Goal: Task Accomplishment & Management: Complete application form

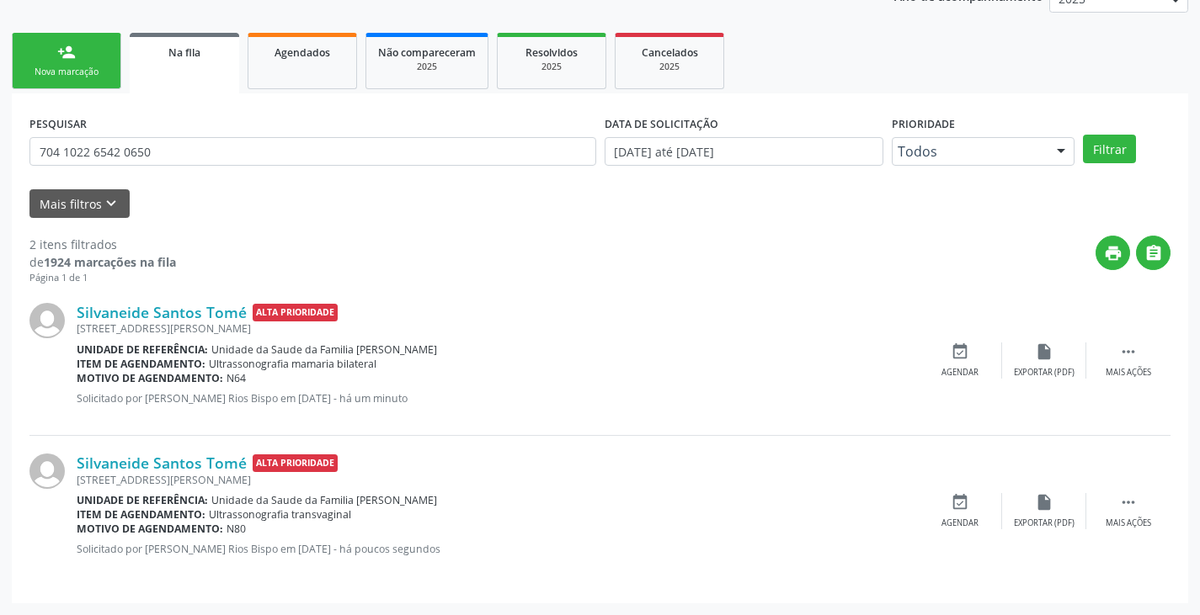
click at [52, 63] on link "person_add Nova marcação" at bounding box center [66, 61] width 109 height 56
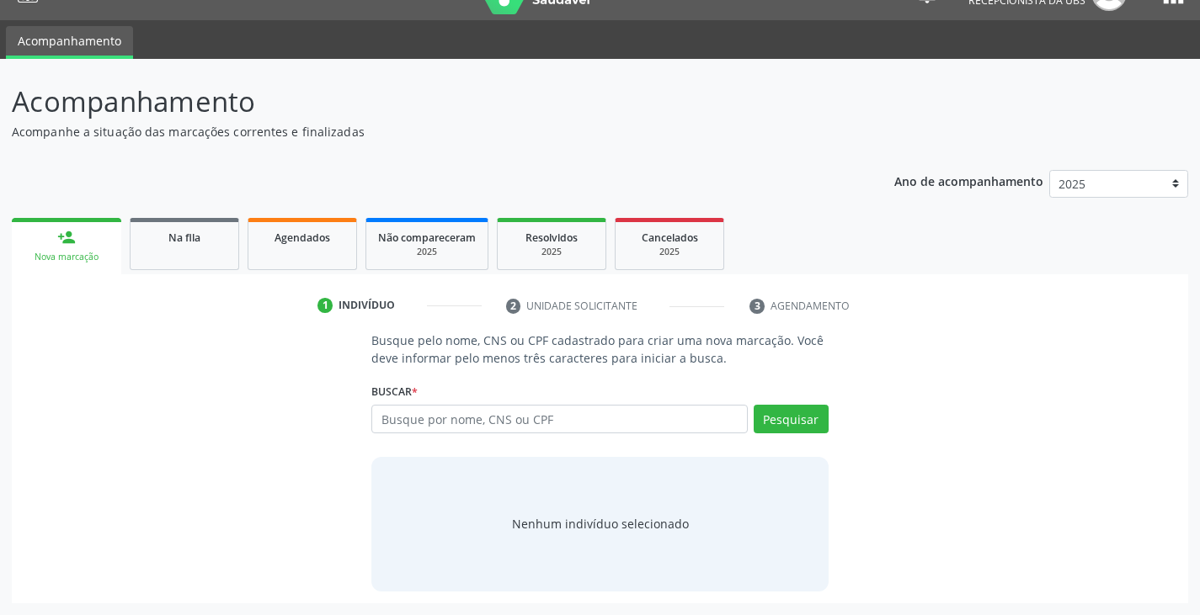
scroll to position [34, 0]
click at [597, 421] on input "text" at bounding box center [559, 419] width 376 height 29
type input "700006899781403"
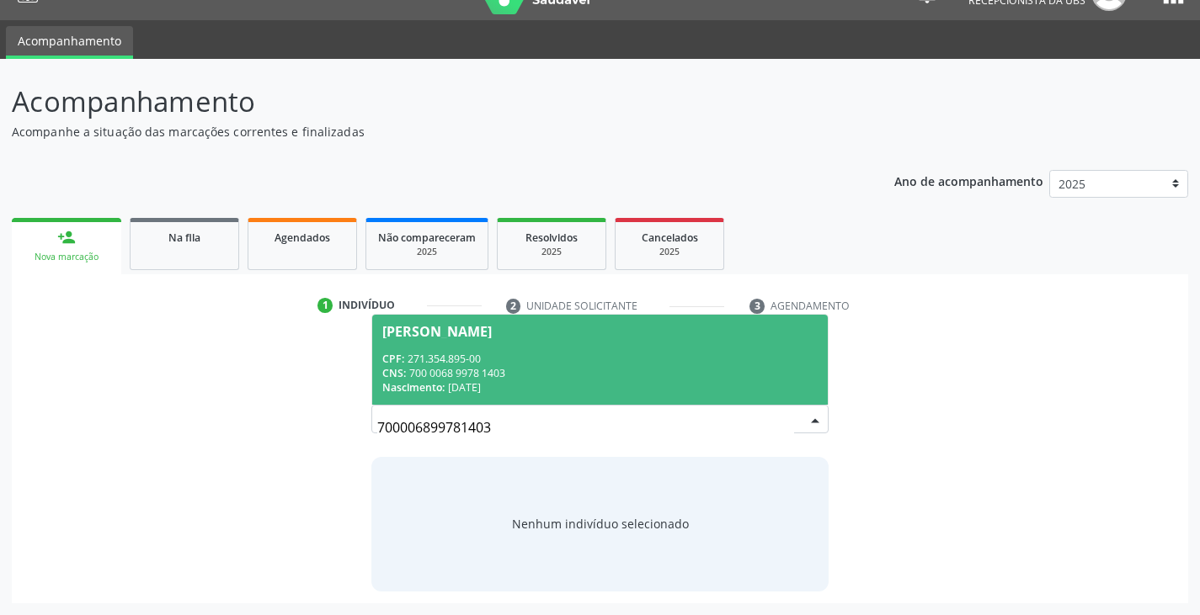
click at [587, 361] on div "CPF: 271.354.895-00" at bounding box center [599, 359] width 434 height 14
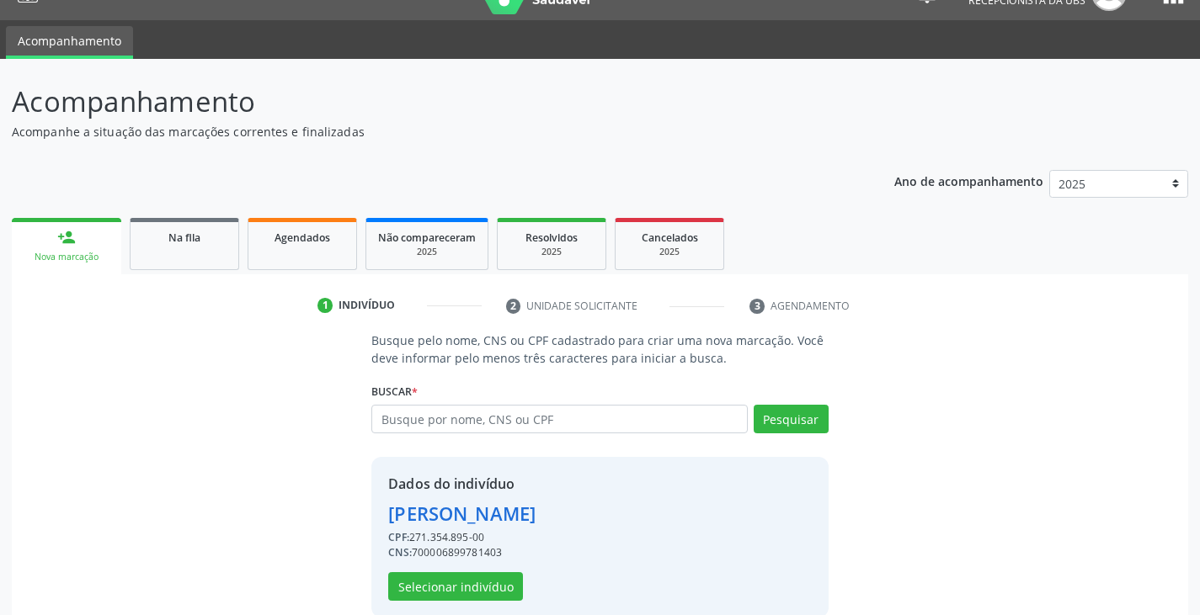
scroll to position [60, 0]
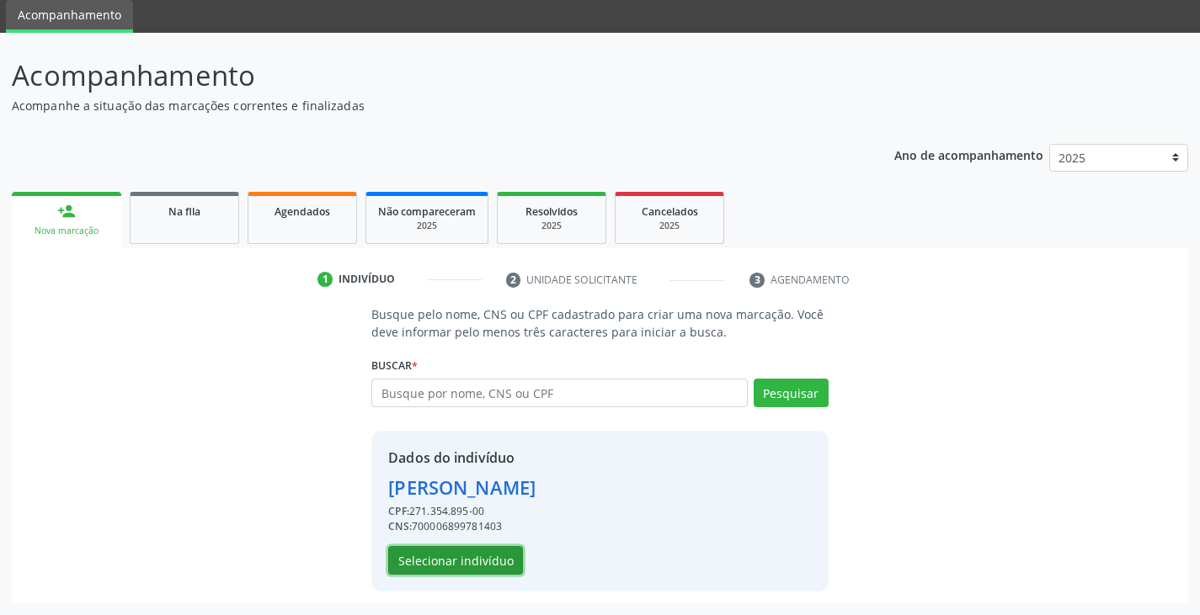
click at [478, 570] on button "Selecionar indivíduo" at bounding box center [455, 560] width 135 height 29
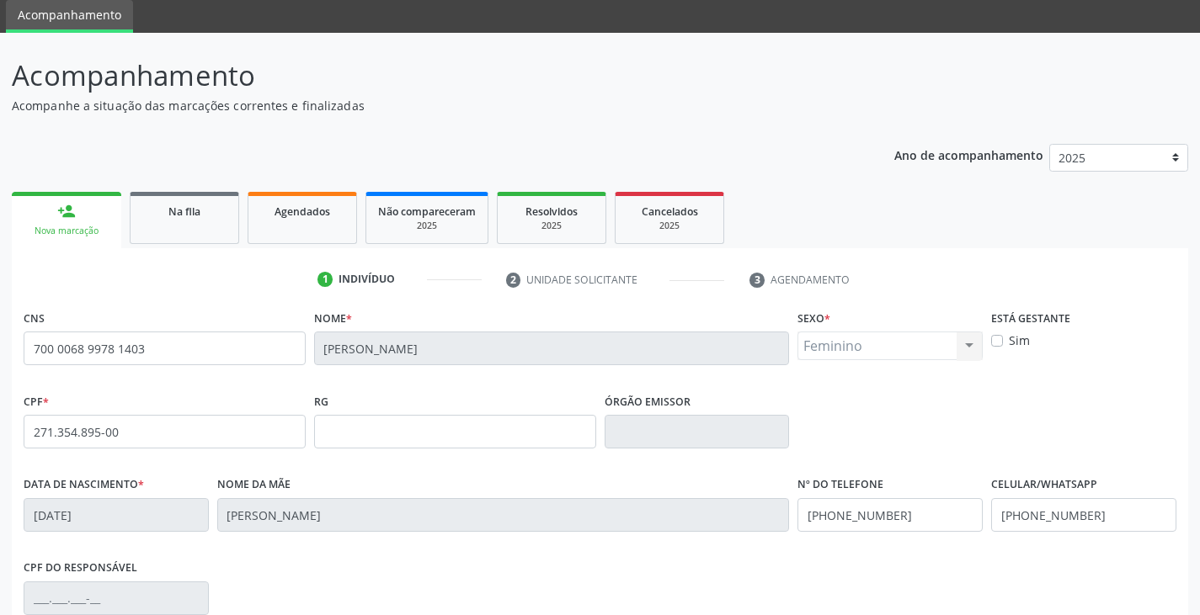
scroll to position [297, 0]
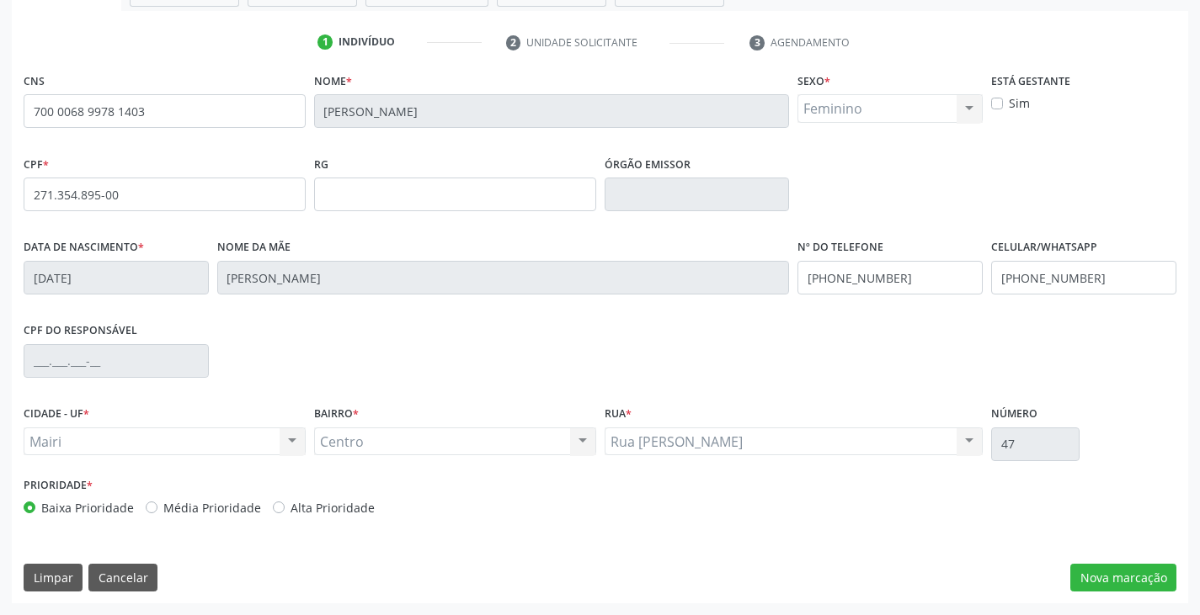
click at [333, 506] on label "Alta Prioridade" at bounding box center [332, 508] width 84 height 18
click at [285, 506] on input "Alta Prioridade" at bounding box center [279, 506] width 12 height 15
radio input "true"
click at [1127, 569] on button "Nova marcação" at bounding box center [1123, 578] width 106 height 29
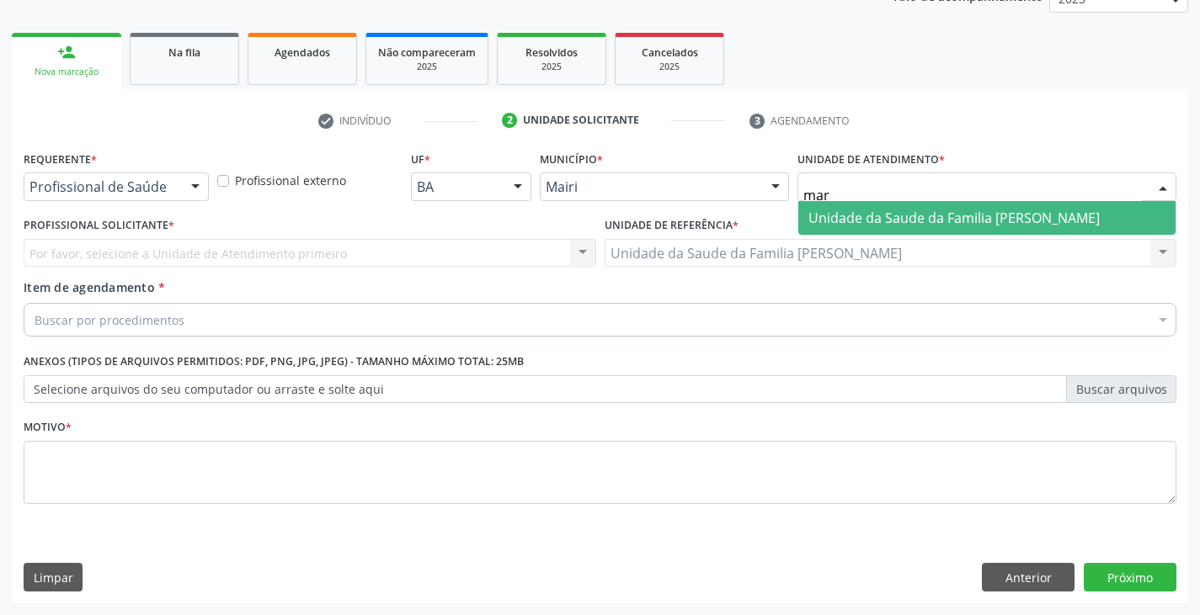
type input "mari"
drag, startPoint x: 882, startPoint y: 208, endPoint x: 677, endPoint y: 220, distance: 204.9
click at [881, 209] on span "Unidade da Saude da Familia [PERSON_NAME]" at bounding box center [953, 218] width 291 height 19
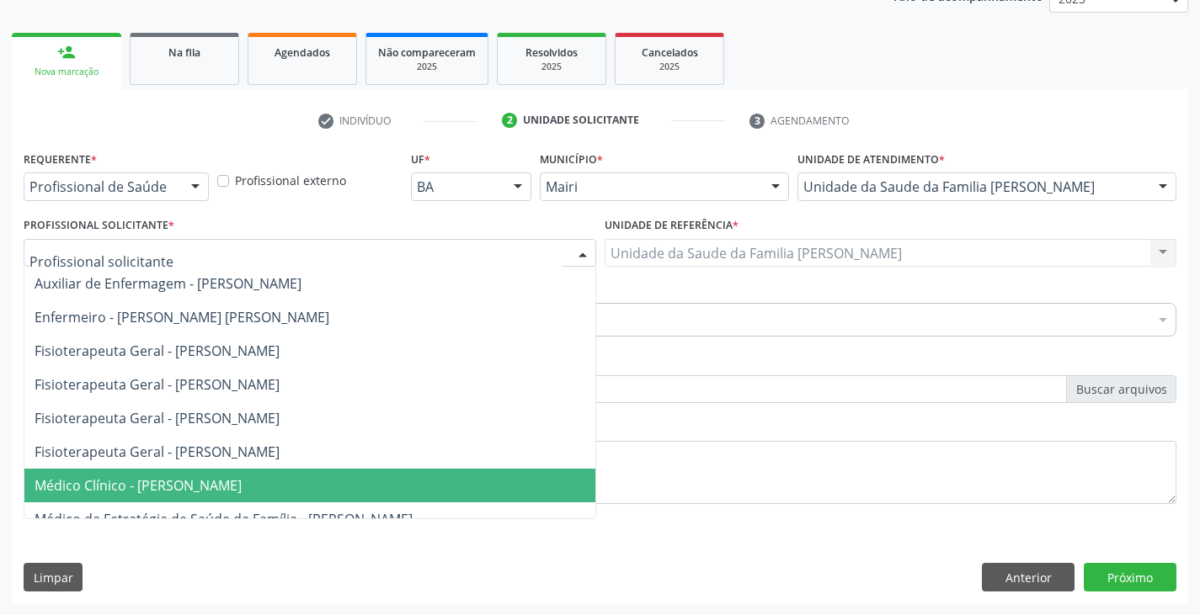
click at [62, 499] on span "Médico Clínico - [PERSON_NAME]" at bounding box center [309, 486] width 571 height 34
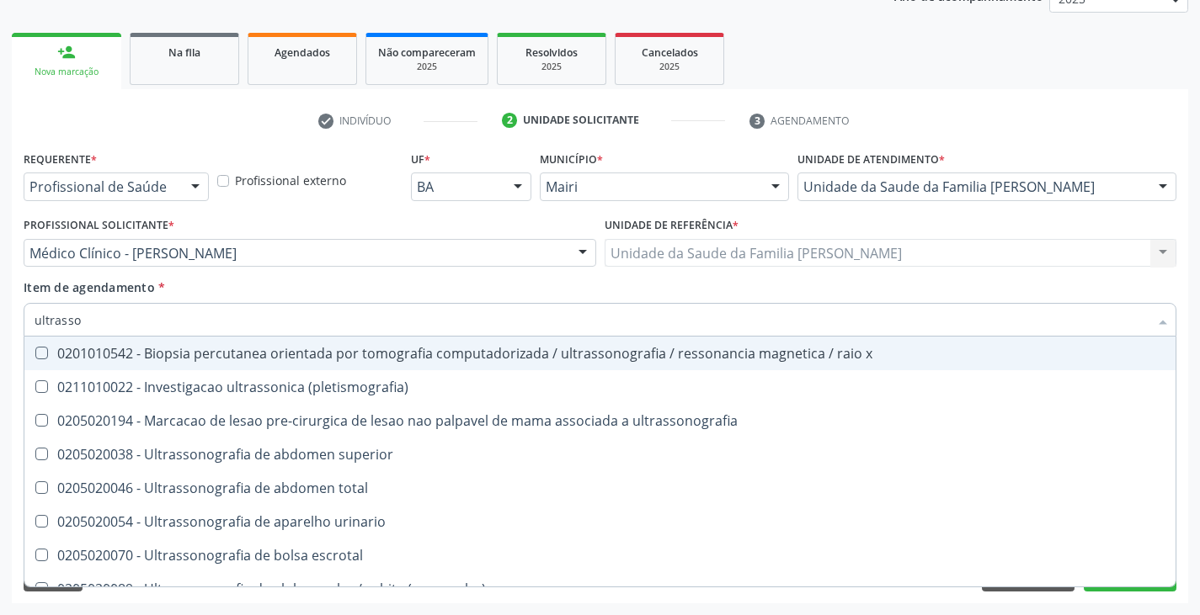
type input "ultrasson"
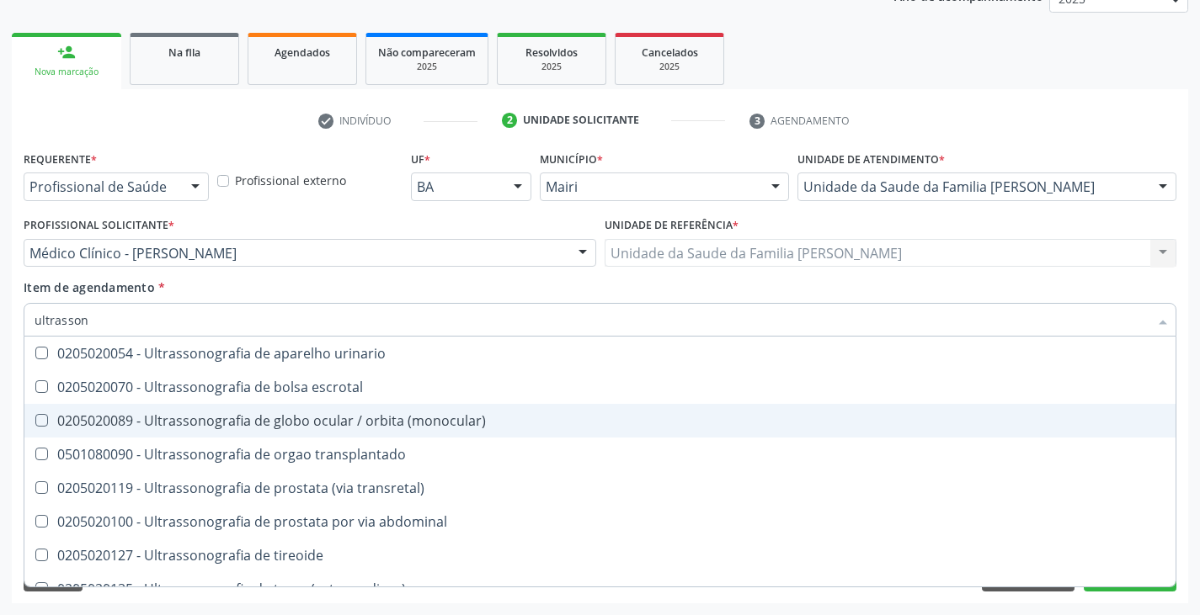
scroll to position [337, 0]
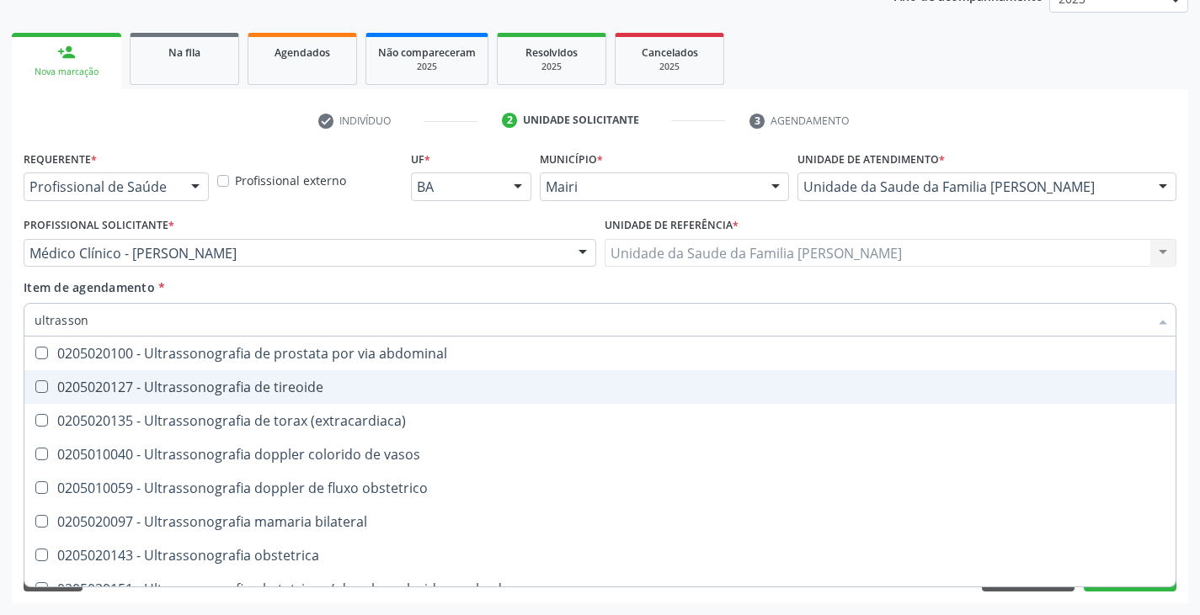
click at [240, 389] on div "0205020127 - Ultrassonografia de tireoide" at bounding box center [600, 387] width 1131 height 13
checkbox tireoide "true"
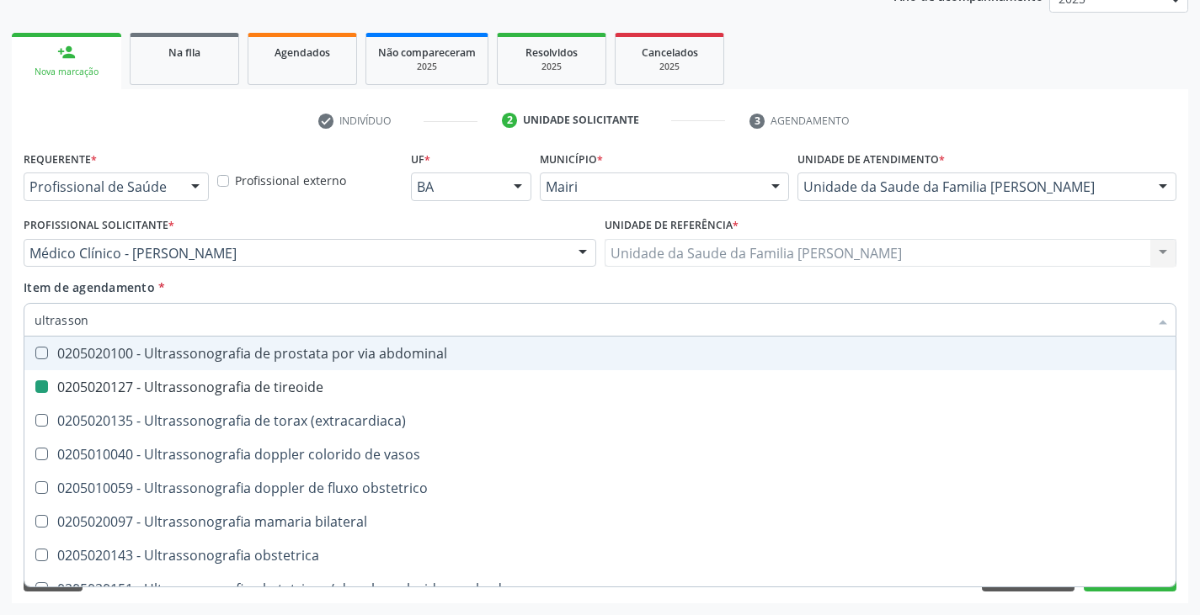
click at [261, 275] on div "Profissional Solicitante * Médico Clínico - [PERSON_NAME] Auxiliar de Enfermage…" at bounding box center [309, 246] width 581 height 66
checkbox \(pletismografia\) "true"
checkbox tireoide "false"
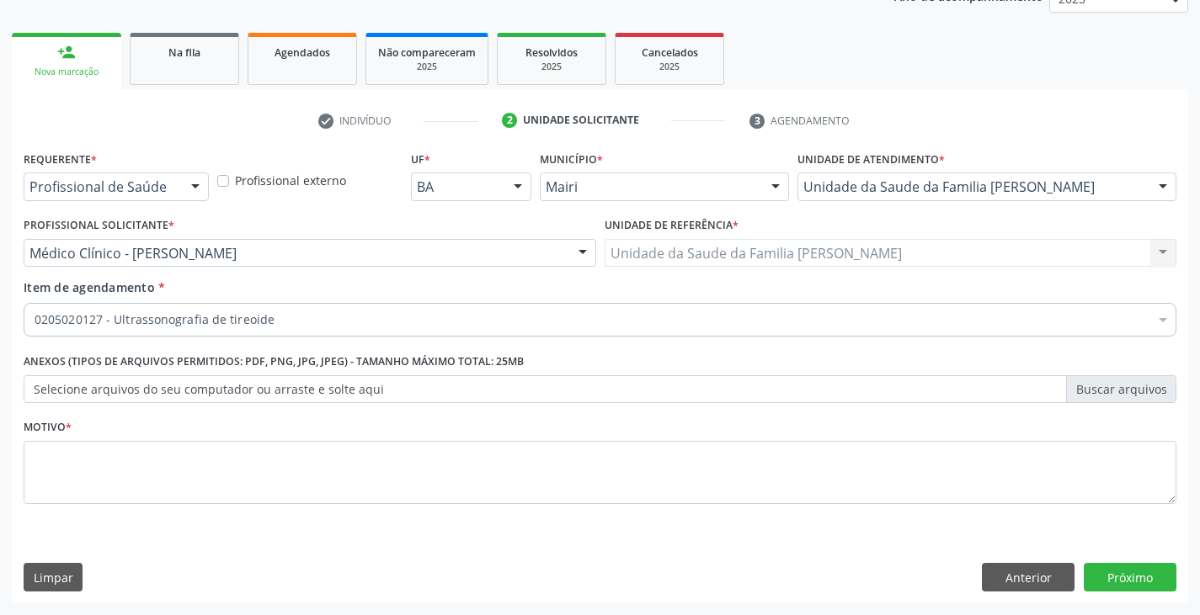
scroll to position [0, 0]
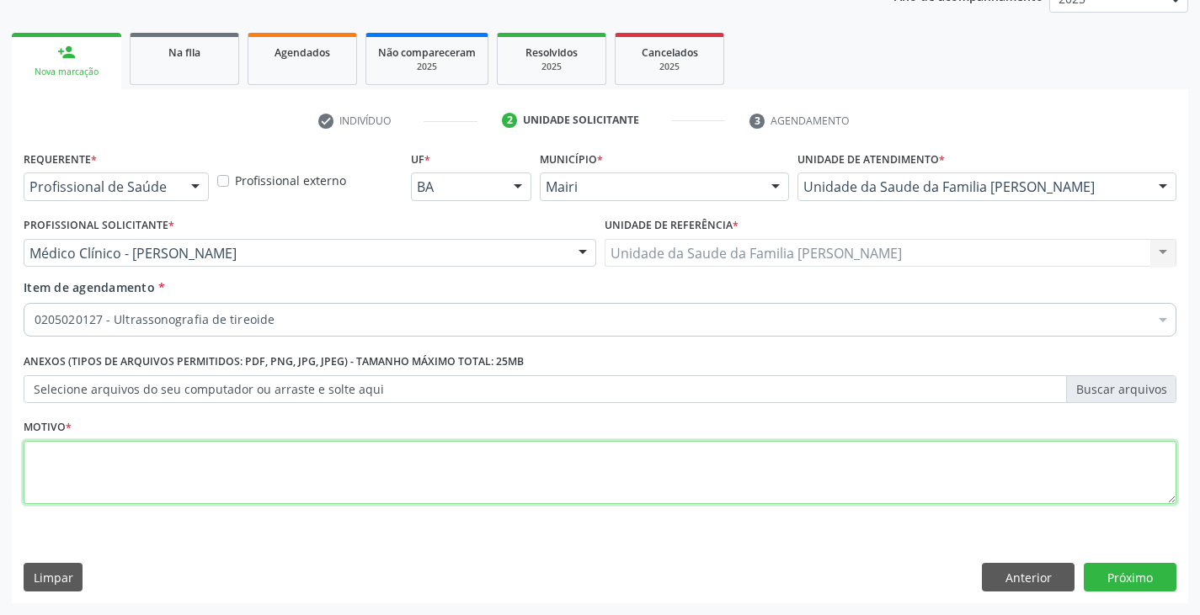
click at [100, 469] on textarea at bounding box center [600, 473] width 1153 height 64
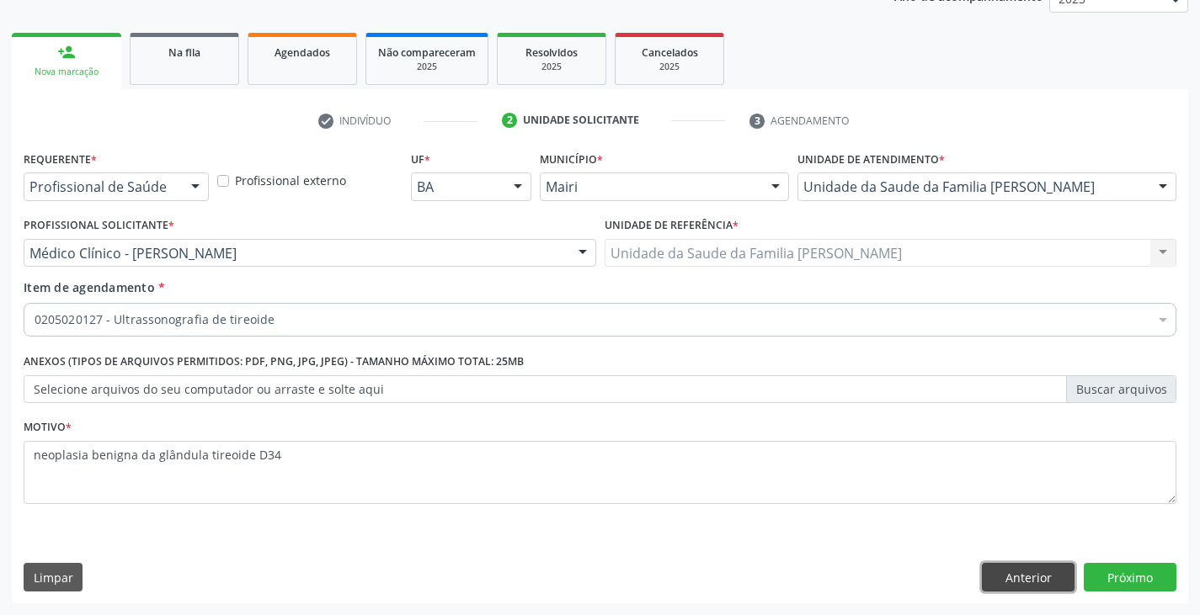
click at [1018, 578] on button "Anterior" at bounding box center [1028, 577] width 93 height 29
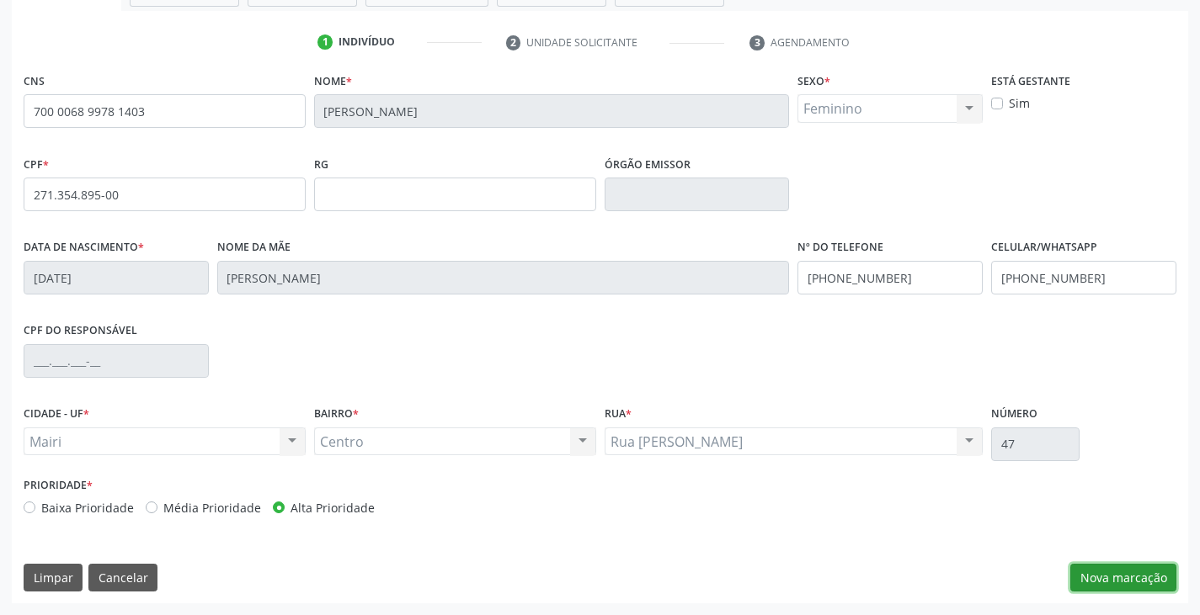
click at [1144, 577] on button "Nova marcação" at bounding box center [1123, 578] width 106 height 29
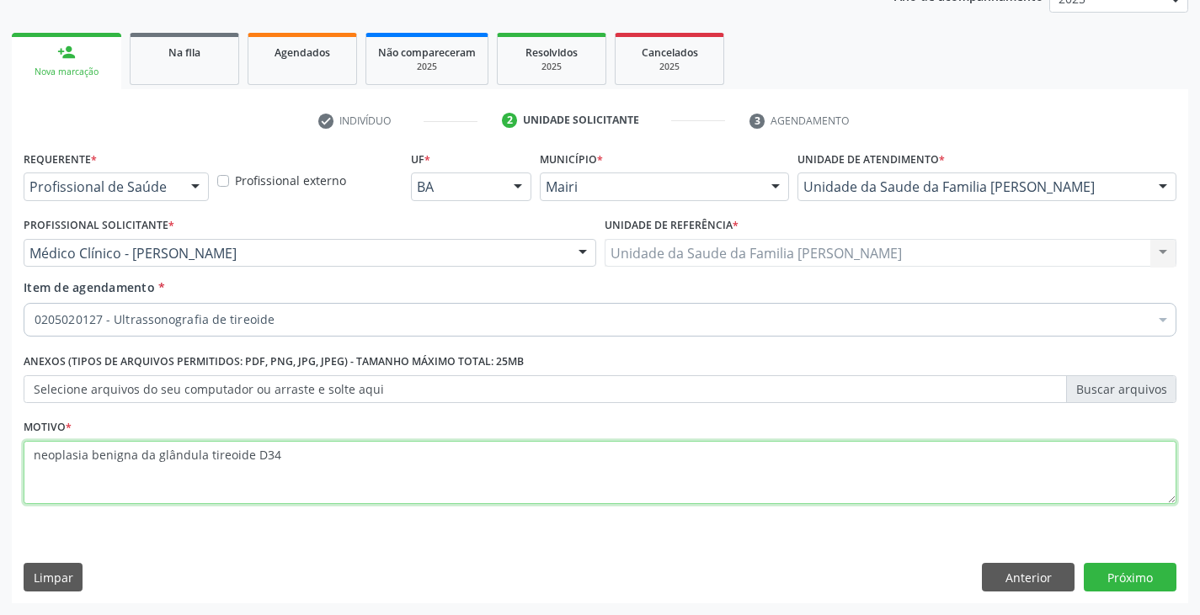
click at [328, 457] on textarea "neoplasia benigna da glândula tireoide D34" at bounding box center [600, 473] width 1153 height 64
type textarea "neoplasia benigna da glândula tireoide D34, ACS JANELMA"
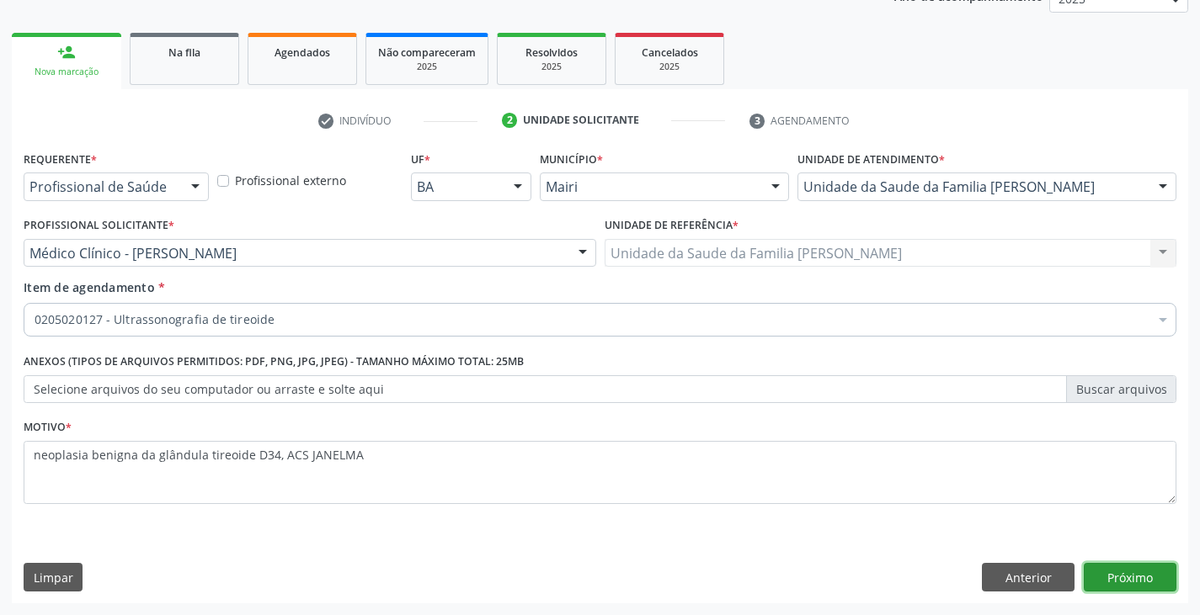
click at [1140, 584] on button "Próximo" at bounding box center [1130, 577] width 93 height 29
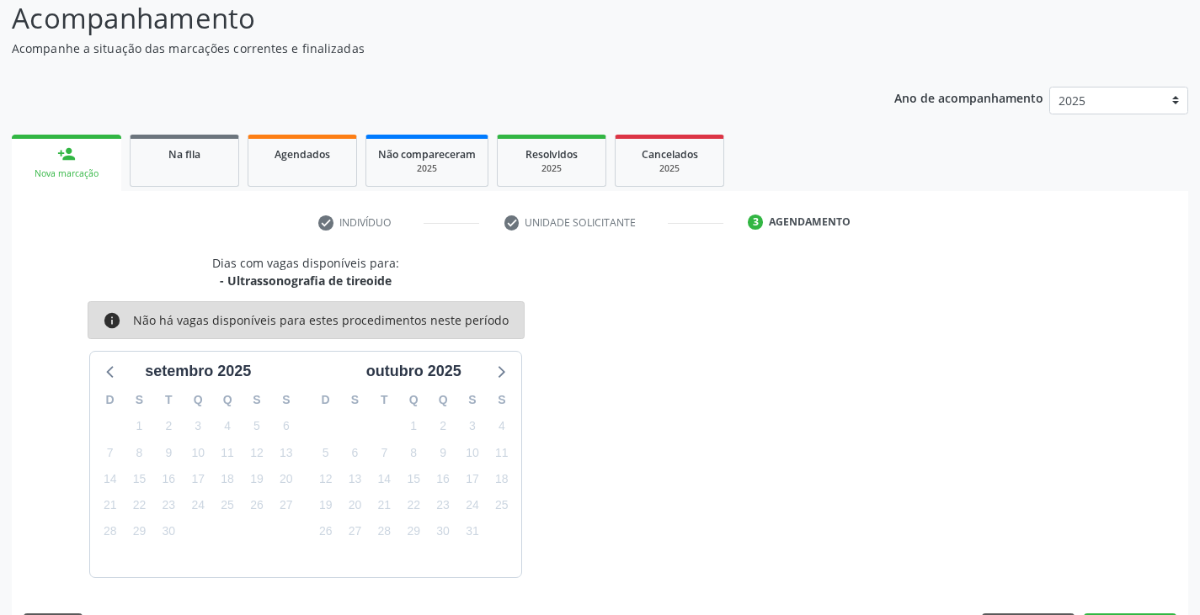
scroll to position [167, 0]
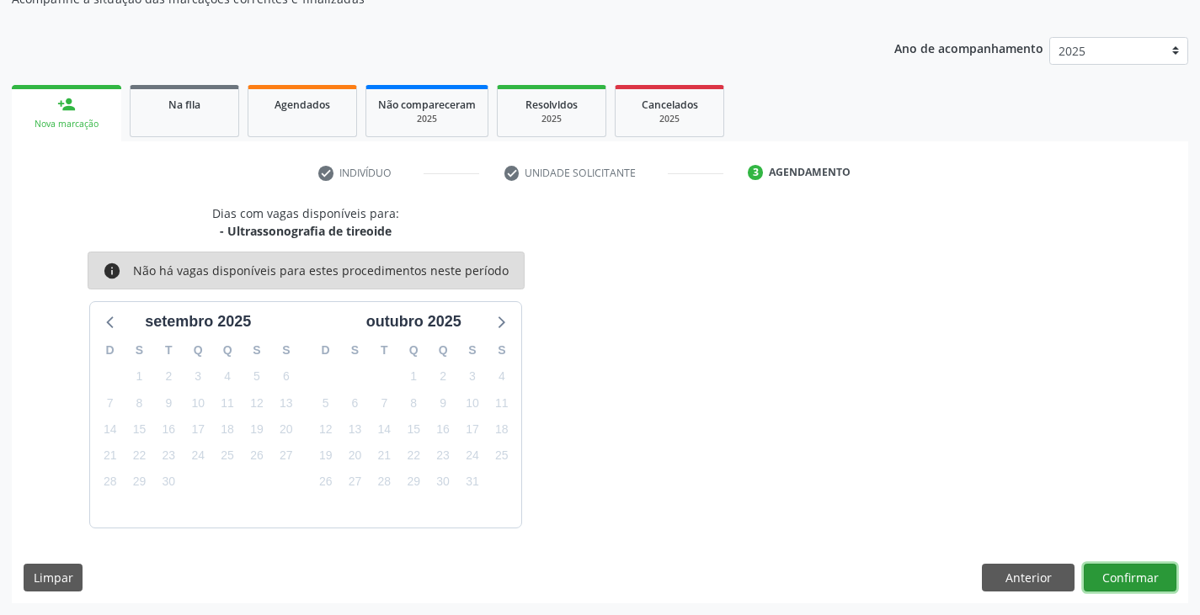
click at [1148, 581] on button "Confirmar" at bounding box center [1130, 578] width 93 height 29
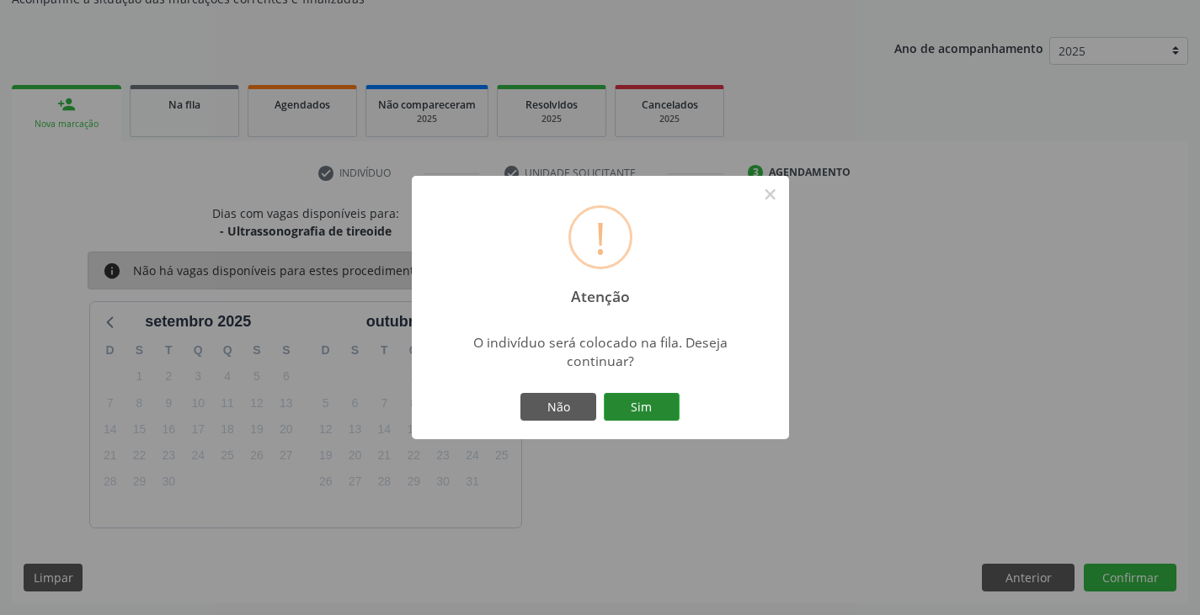
click at [621, 406] on button "Sim" at bounding box center [642, 407] width 76 height 29
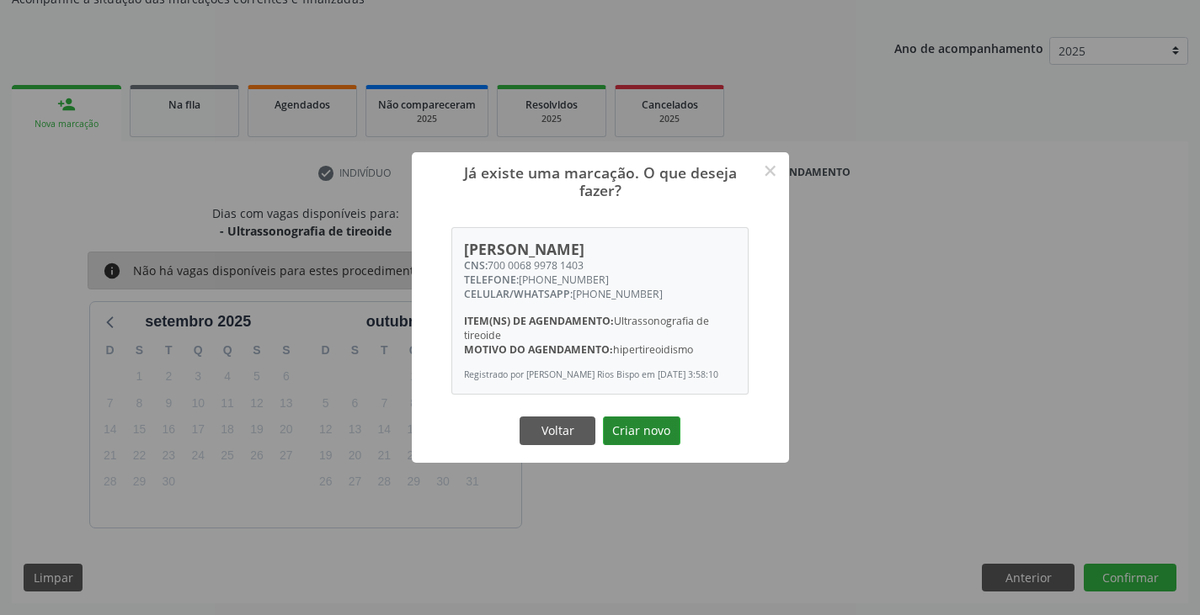
click at [650, 444] on button "Criar novo" at bounding box center [641, 431] width 77 height 29
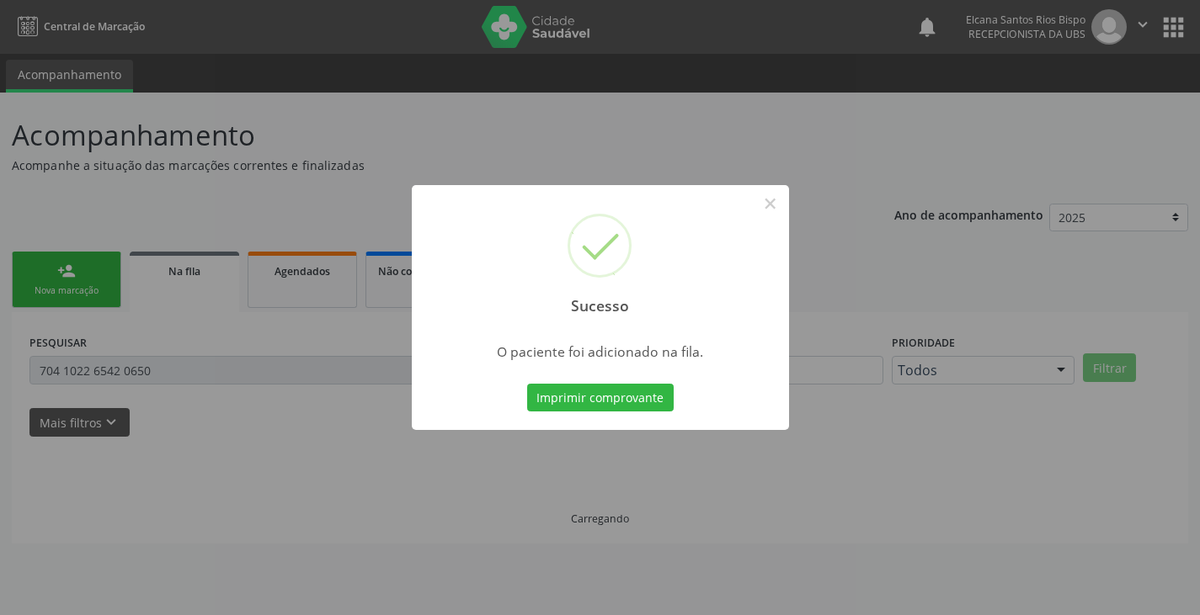
scroll to position [0, 0]
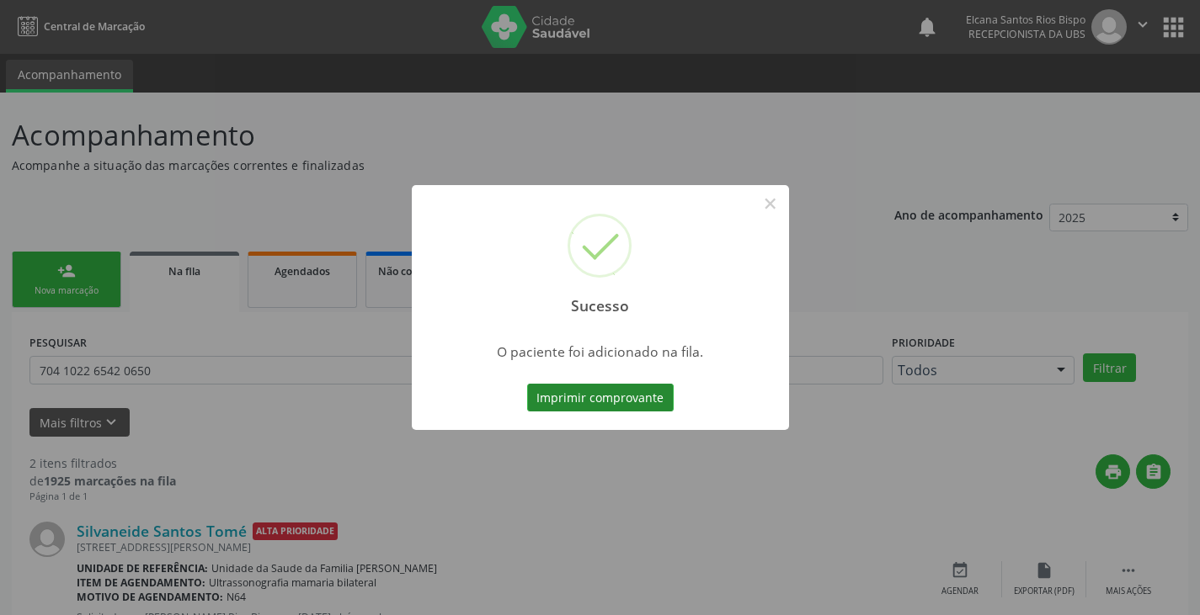
click at [647, 394] on button "Imprimir comprovante" at bounding box center [600, 398] width 146 height 29
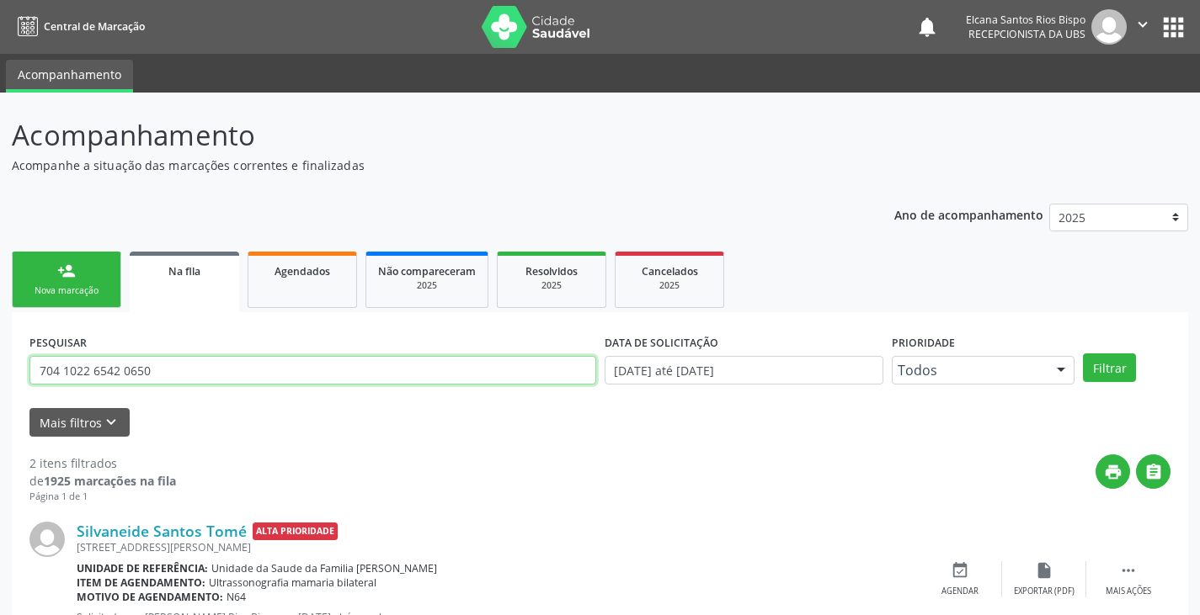
drag, startPoint x: 205, startPoint y: 376, endPoint x: 0, endPoint y: 378, distance: 204.6
click at [0, 377] on div "Acompanhamento Acompanhe a situação das marcações correntes e finalizadas Relat…" at bounding box center [600, 464] width 1200 height 742
paste input "0 0068 9978 1403"
type input "700 0068 9978 1403"
click at [1083, 354] on button "Filtrar" at bounding box center [1109, 368] width 53 height 29
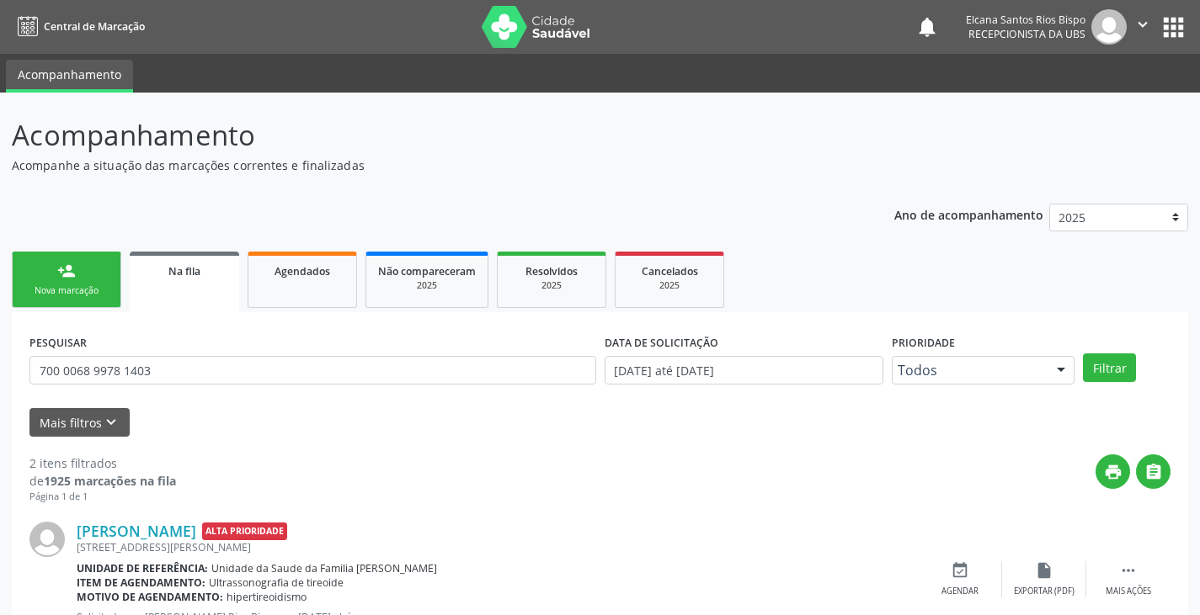
scroll to position [219, 0]
